Goal: Navigation & Orientation: Find specific page/section

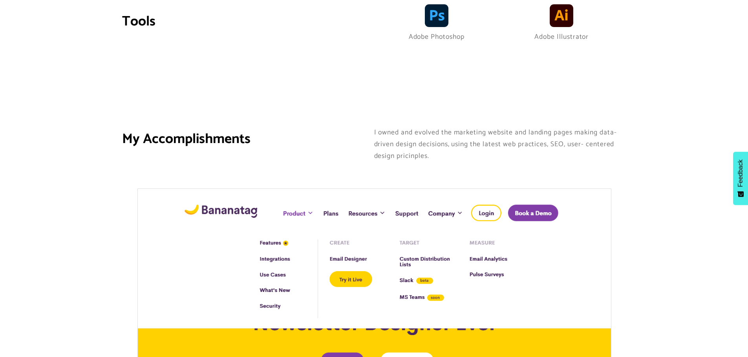
scroll to position [824, 0]
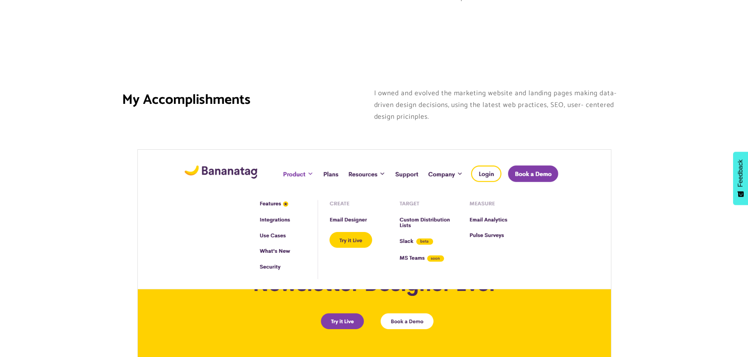
click at [290, 193] on img at bounding box center [374, 260] width 474 height 221
click at [332, 193] on img at bounding box center [374, 260] width 474 height 221
click at [345, 192] on img at bounding box center [374, 260] width 474 height 221
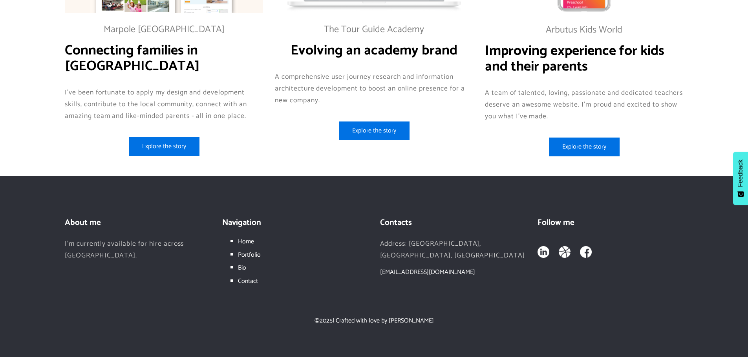
scroll to position [2808, 0]
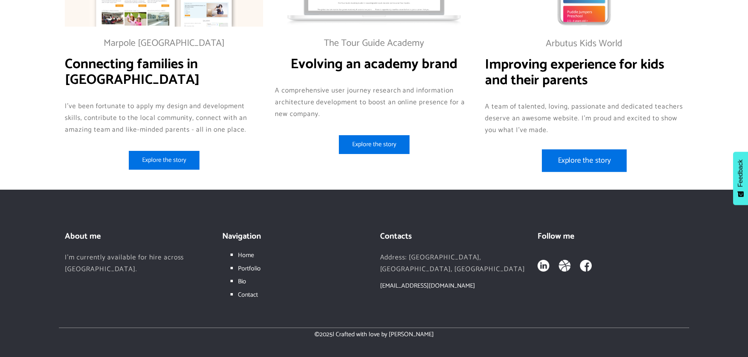
click at [600, 172] on div "Explore the story" at bounding box center [584, 161] width 85 height 23
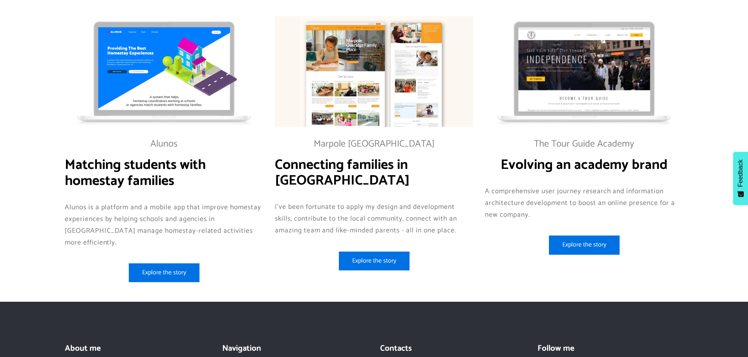
scroll to position [2655, 0]
